Goal: Transaction & Acquisition: Purchase product/service

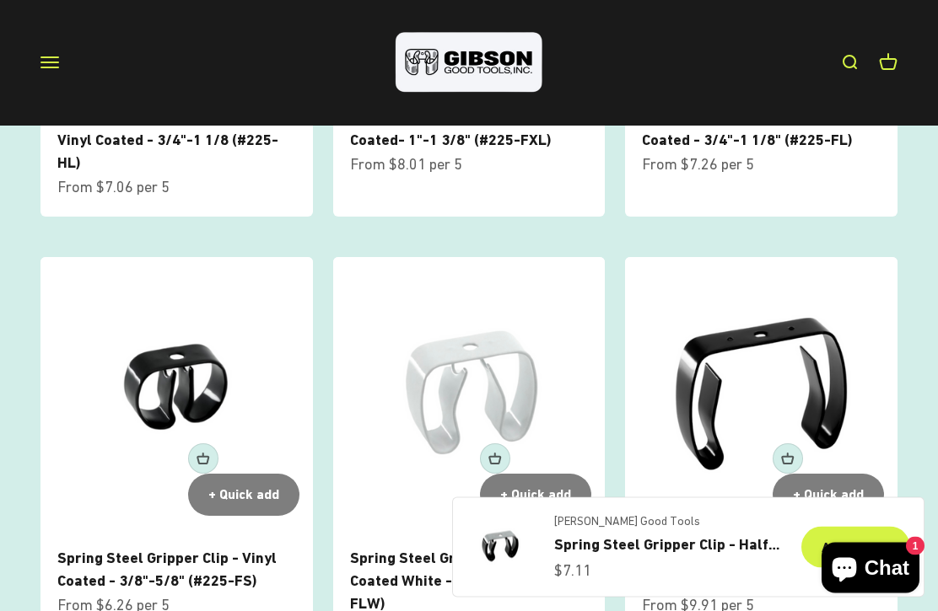
scroll to position [1438, 0]
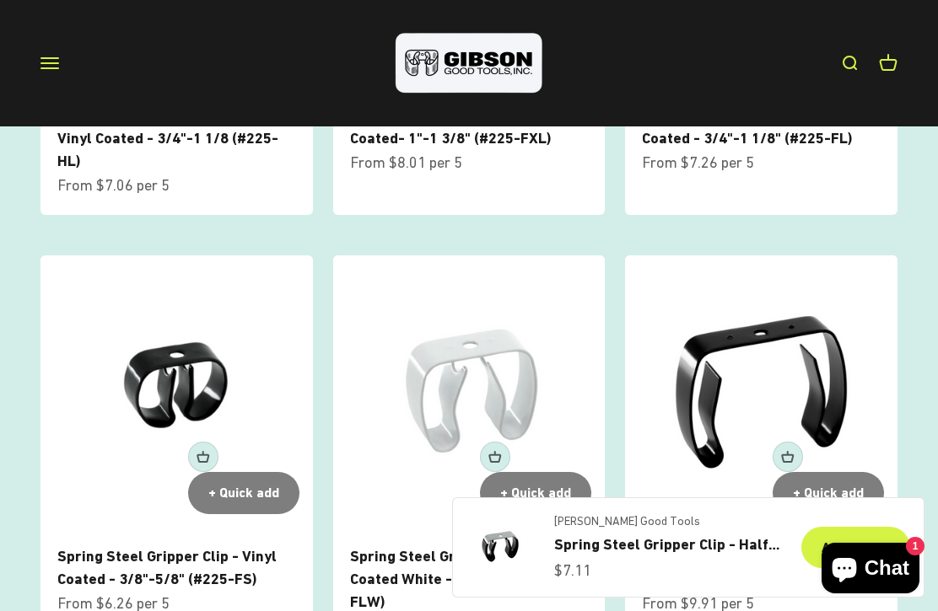
click at [479, 348] on img at bounding box center [469, 391] width 272 height 272
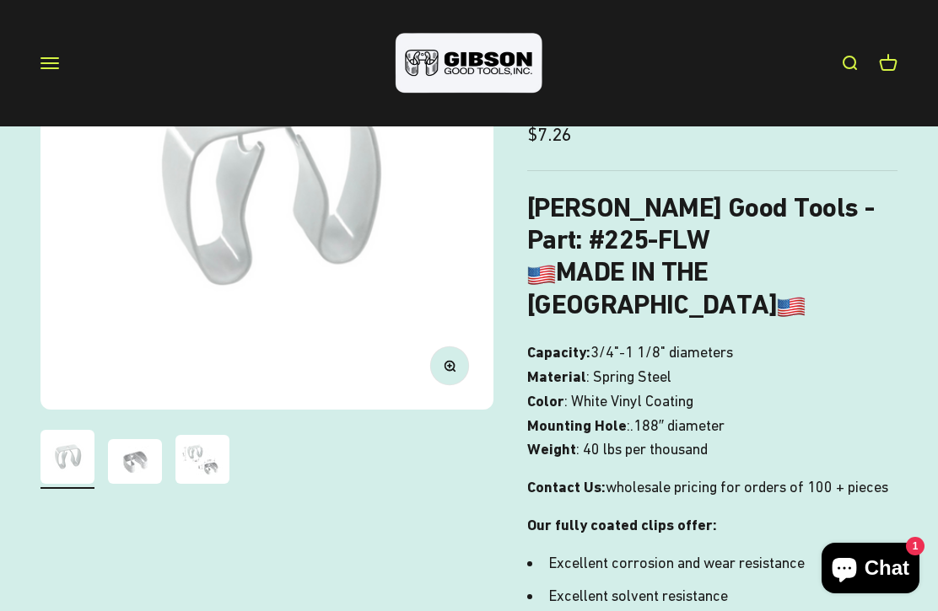
scroll to position [266, 0]
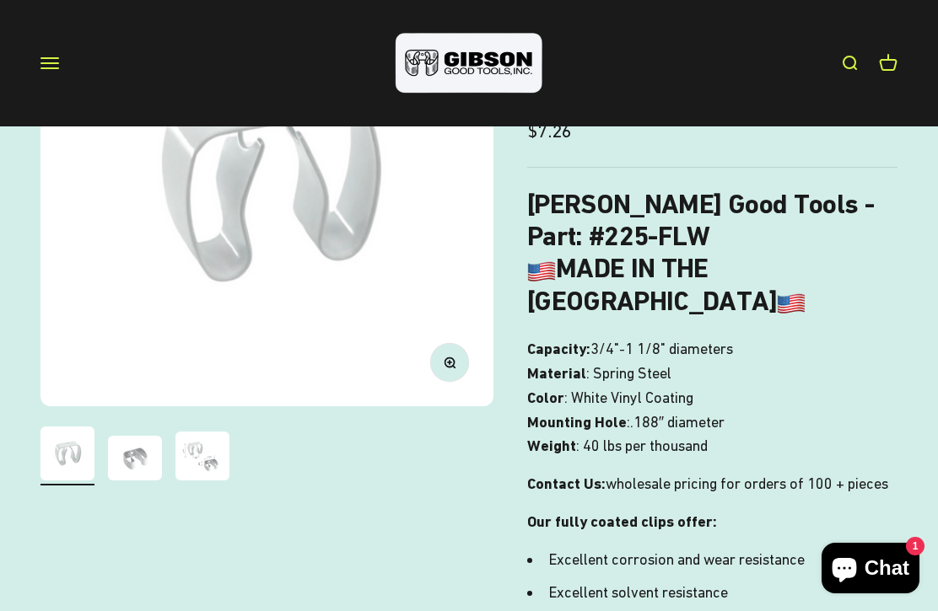
click at [215, 450] on img "Go to item 3" at bounding box center [202, 456] width 54 height 49
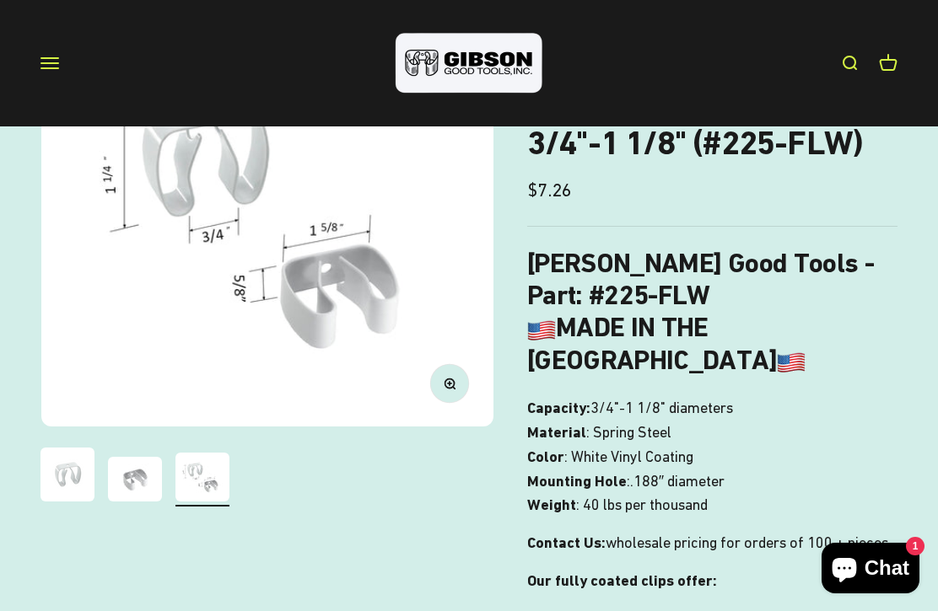
scroll to position [205, 0]
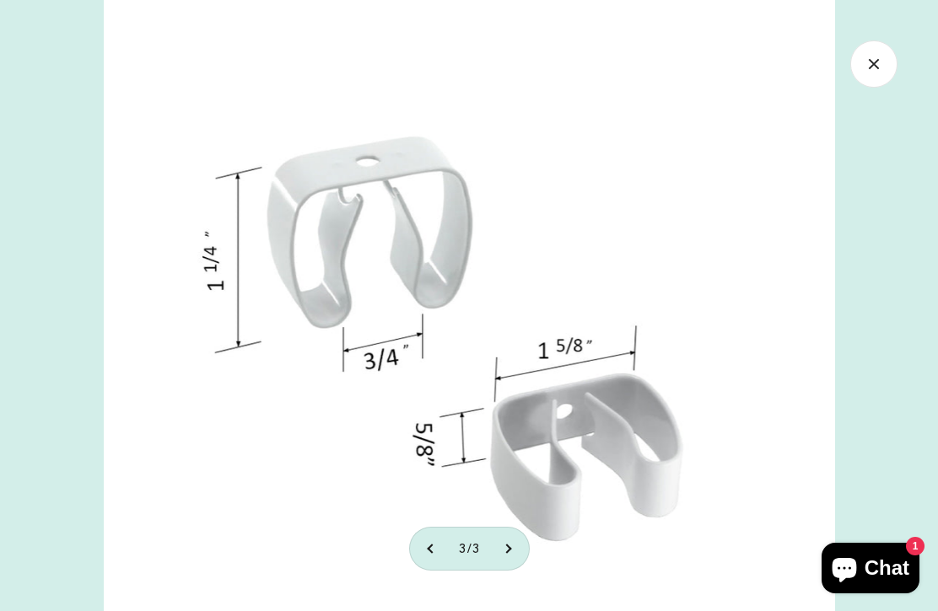
click at [390, 263] on img at bounding box center [469, 334] width 731 height 668
click at [870, 66] on icon "Close gallery" at bounding box center [873, 63] width 47 height 47
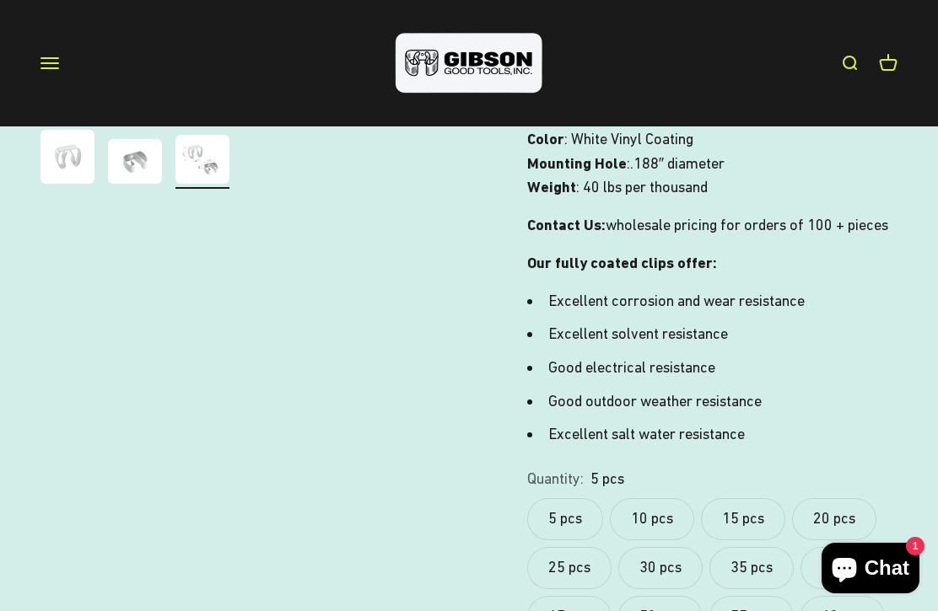
scroll to position [527, 0]
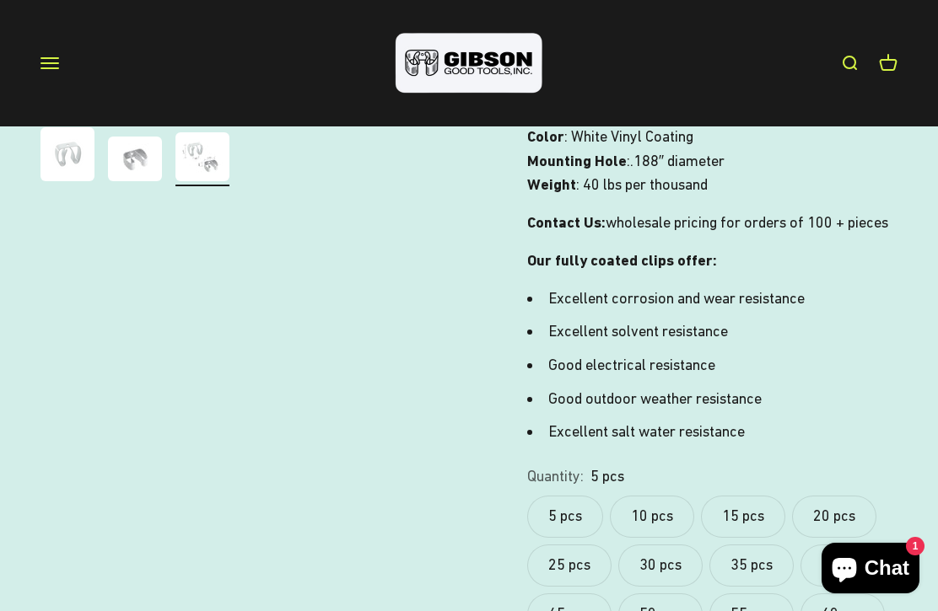
click at [664, 496] on label "10 pcs" at bounding box center [652, 517] width 84 height 42
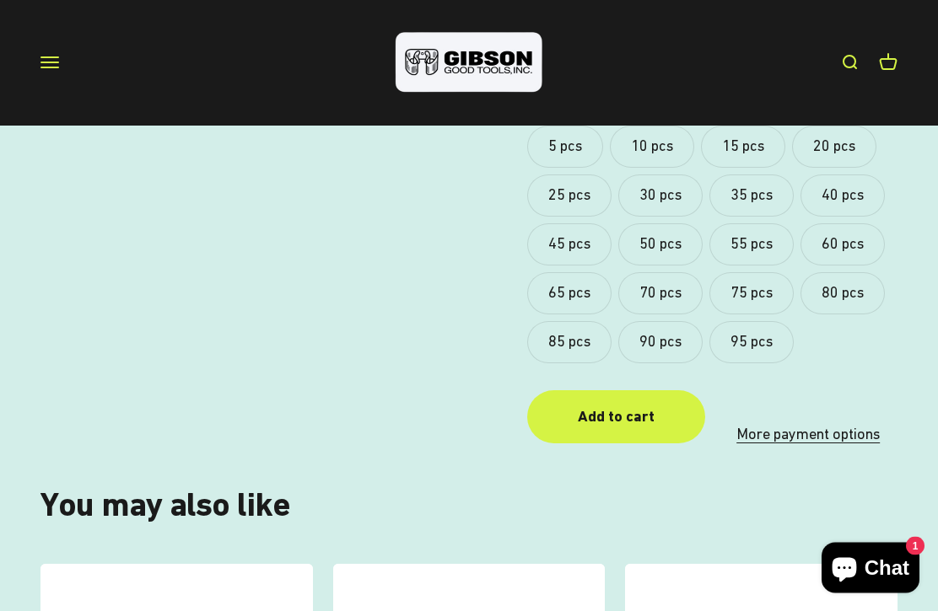
scroll to position [897, 0]
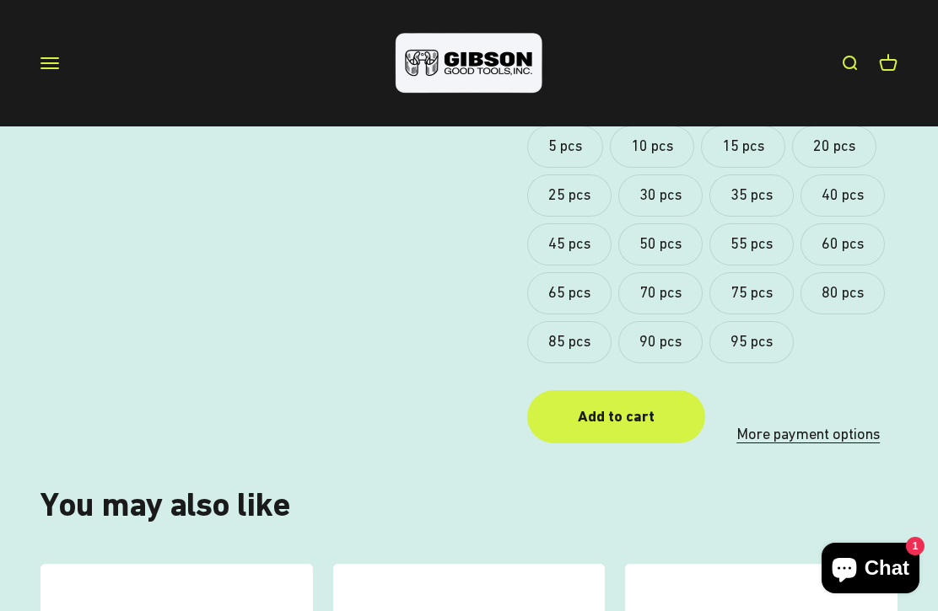
click at [722, 393] on shopify-apple-pay-button at bounding box center [719, 402] width 3 height 18
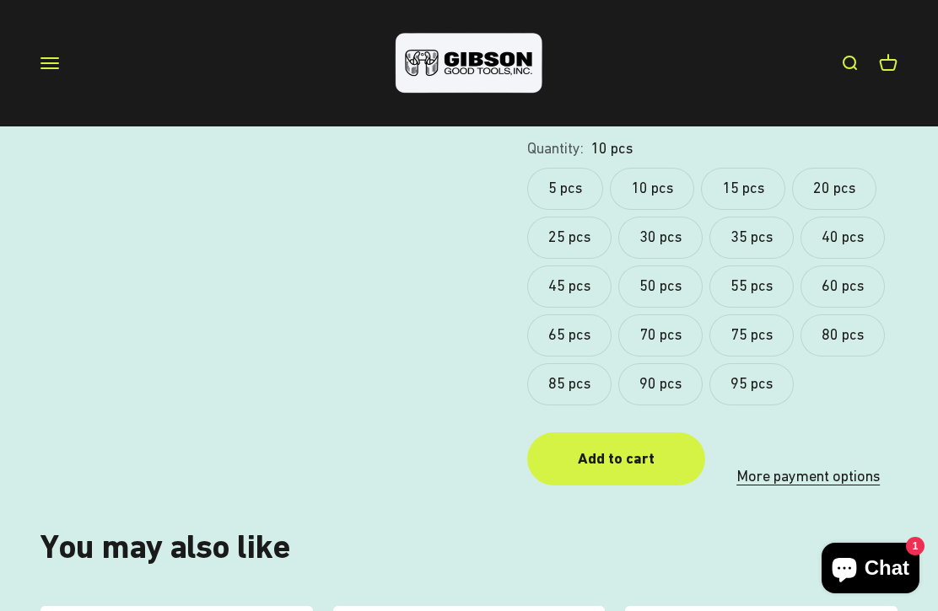
scroll to position [852, 0]
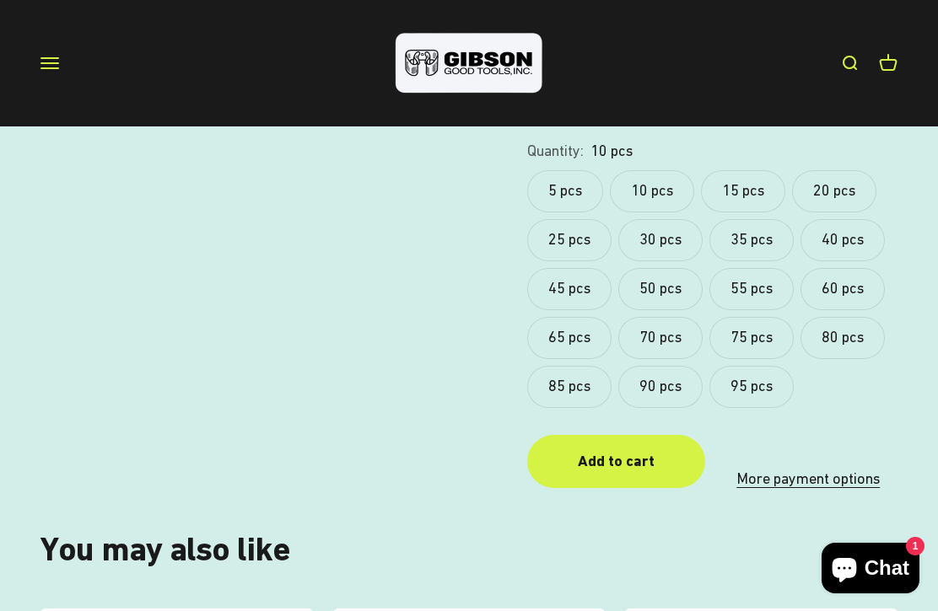
click at [816, 467] on link "More payment options" at bounding box center [807, 479] width 179 height 24
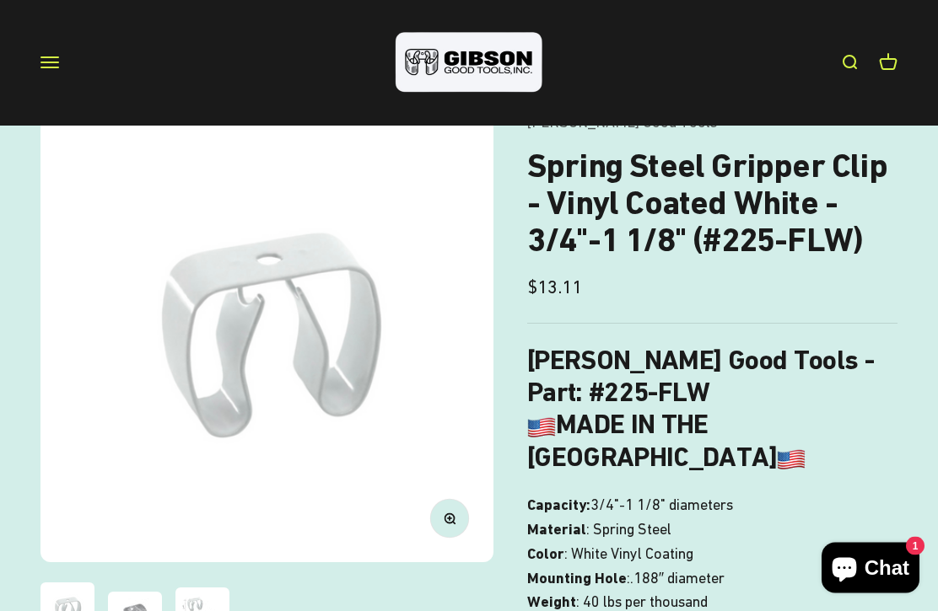
scroll to position [111, 0]
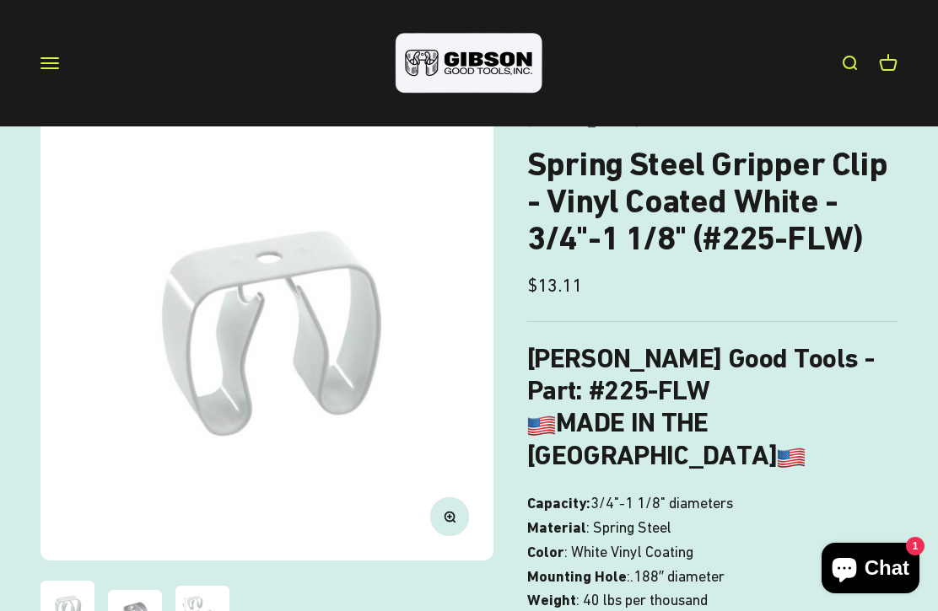
click at [202, 593] on img "Go to item 3" at bounding box center [202, 610] width 54 height 49
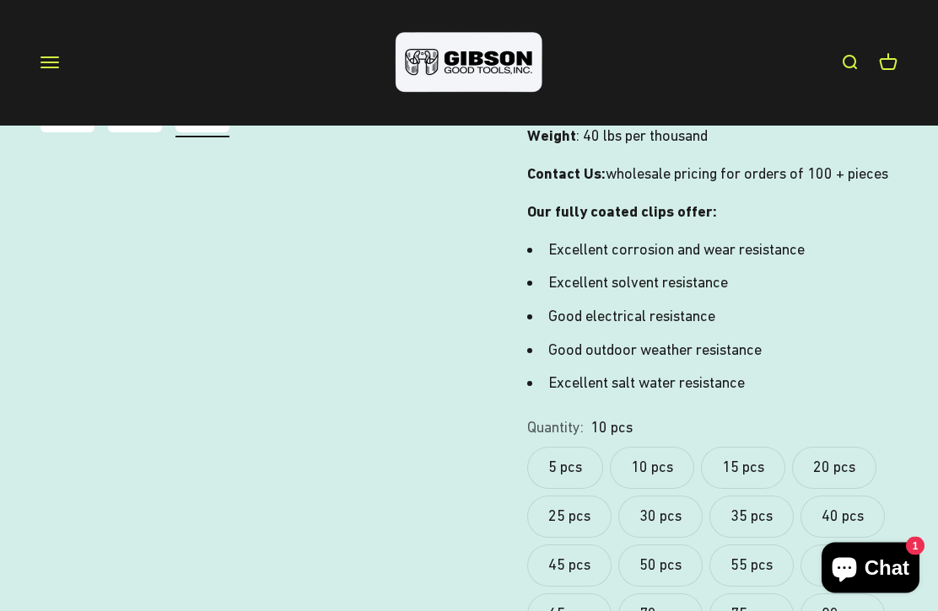
scroll to position [632, 0]
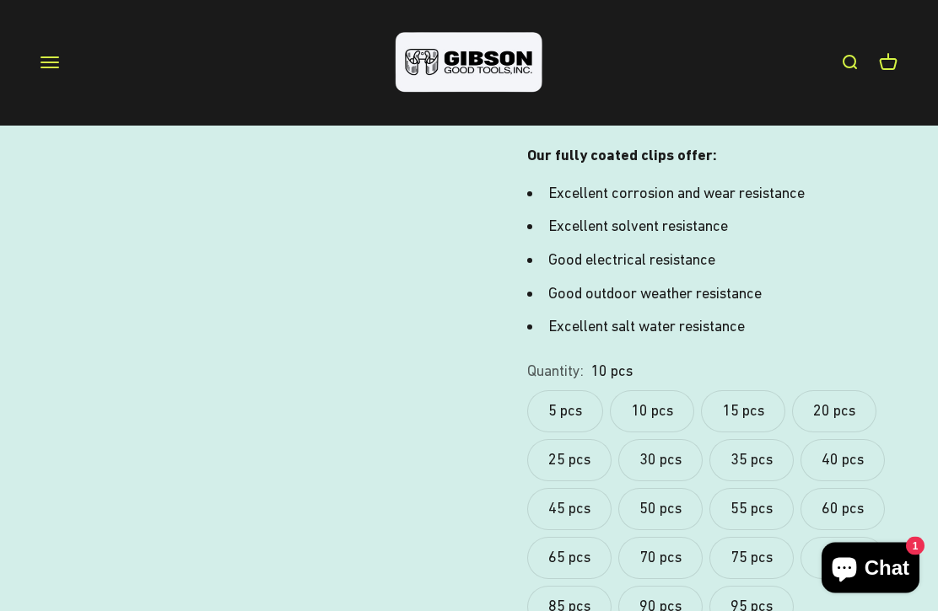
click at [665, 489] on label "50 pcs" at bounding box center [660, 510] width 84 height 42
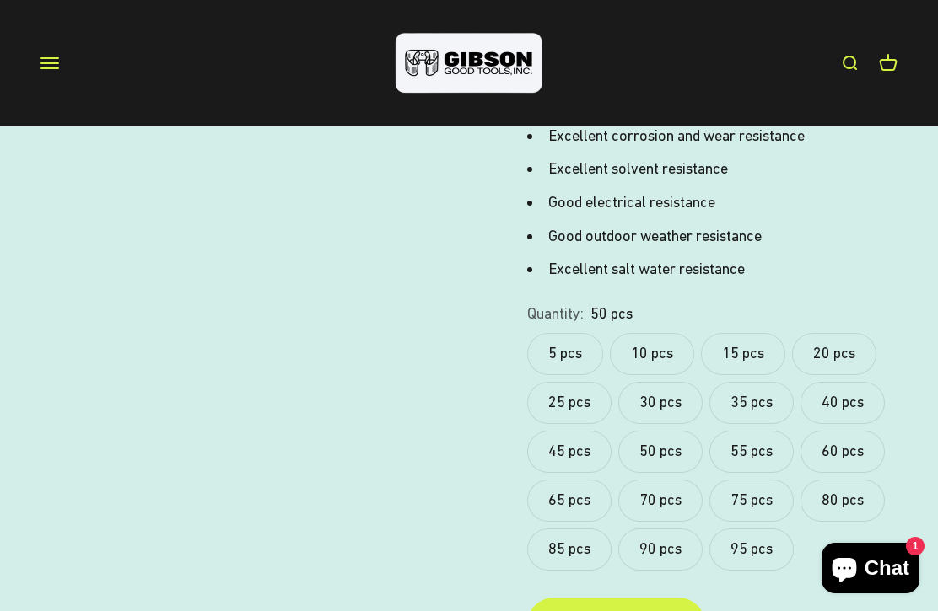
scroll to position [688, 0]
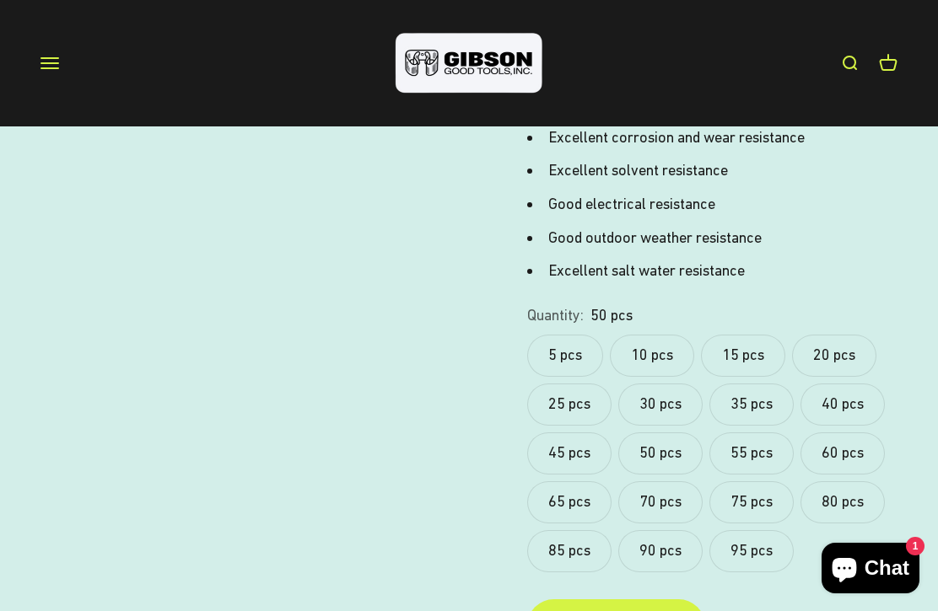
click at [660, 339] on label "10 pcs" at bounding box center [652, 356] width 84 height 42
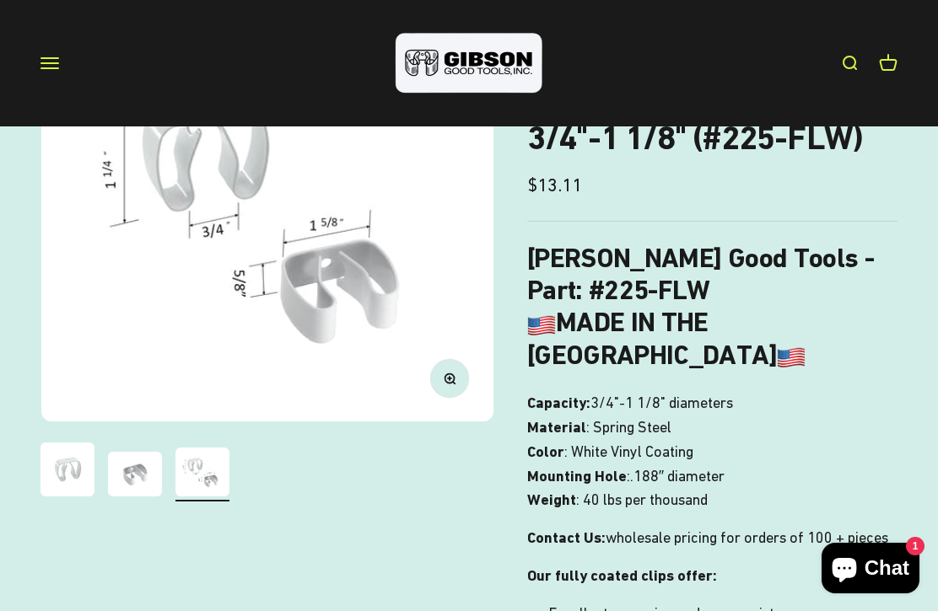
scroll to position [214, 0]
